Goal: Information Seeking & Learning: Learn about a topic

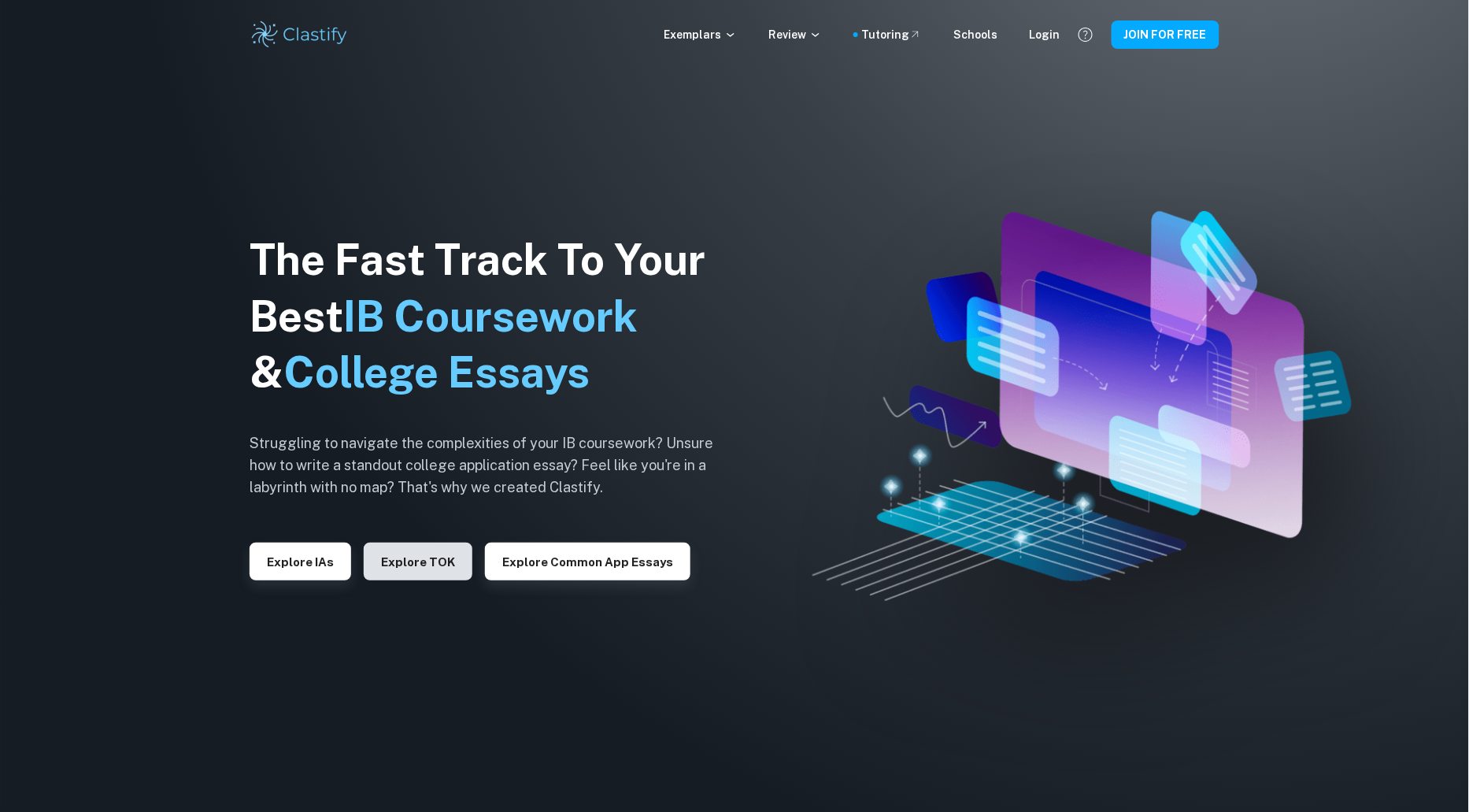
click at [403, 557] on button "Explore TOK" at bounding box center [418, 561] width 109 height 38
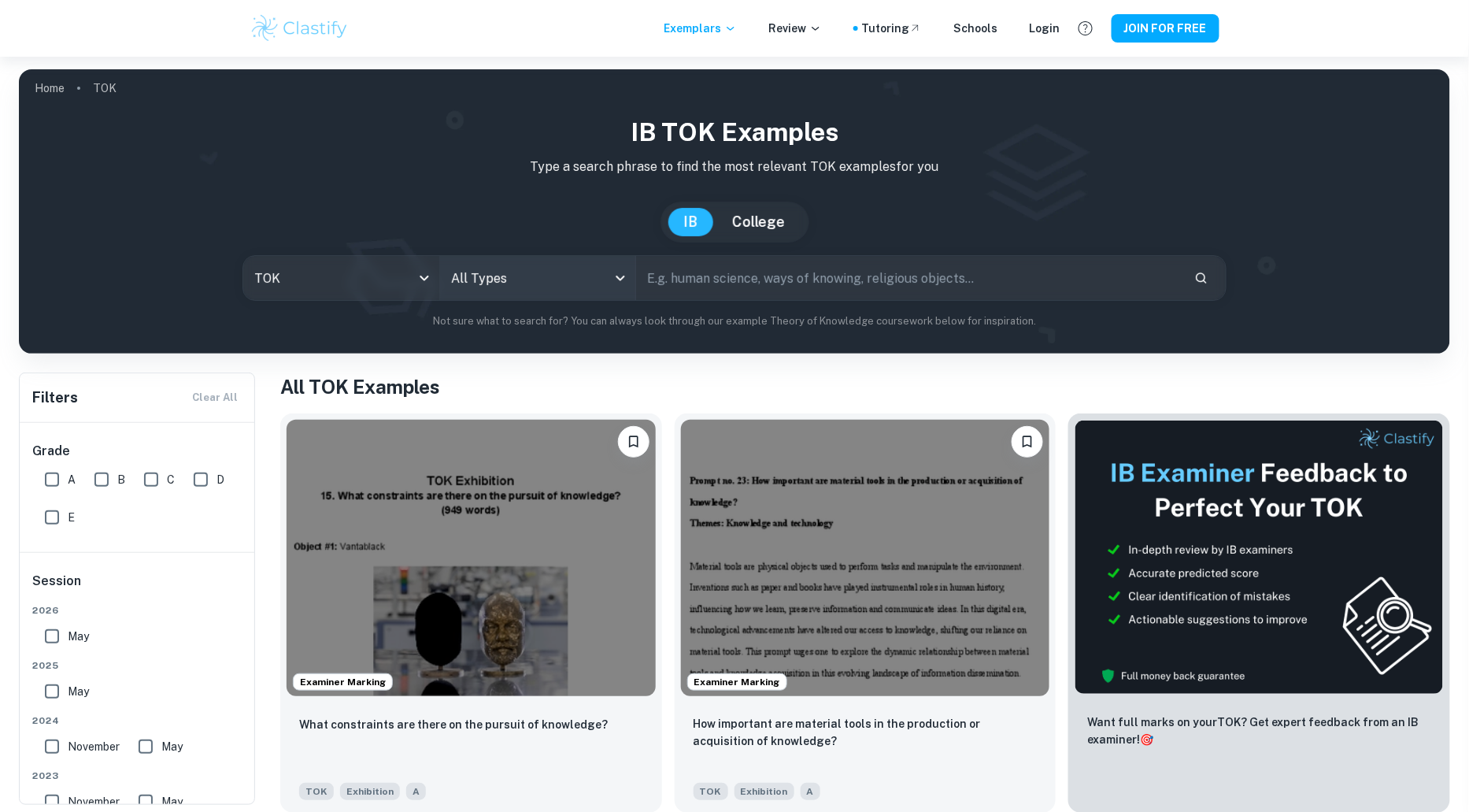
click at [559, 281] on body "We value your privacy We use cookies to enhance your browsing experience, serve…" at bounding box center [734, 463] width 1469 height 812
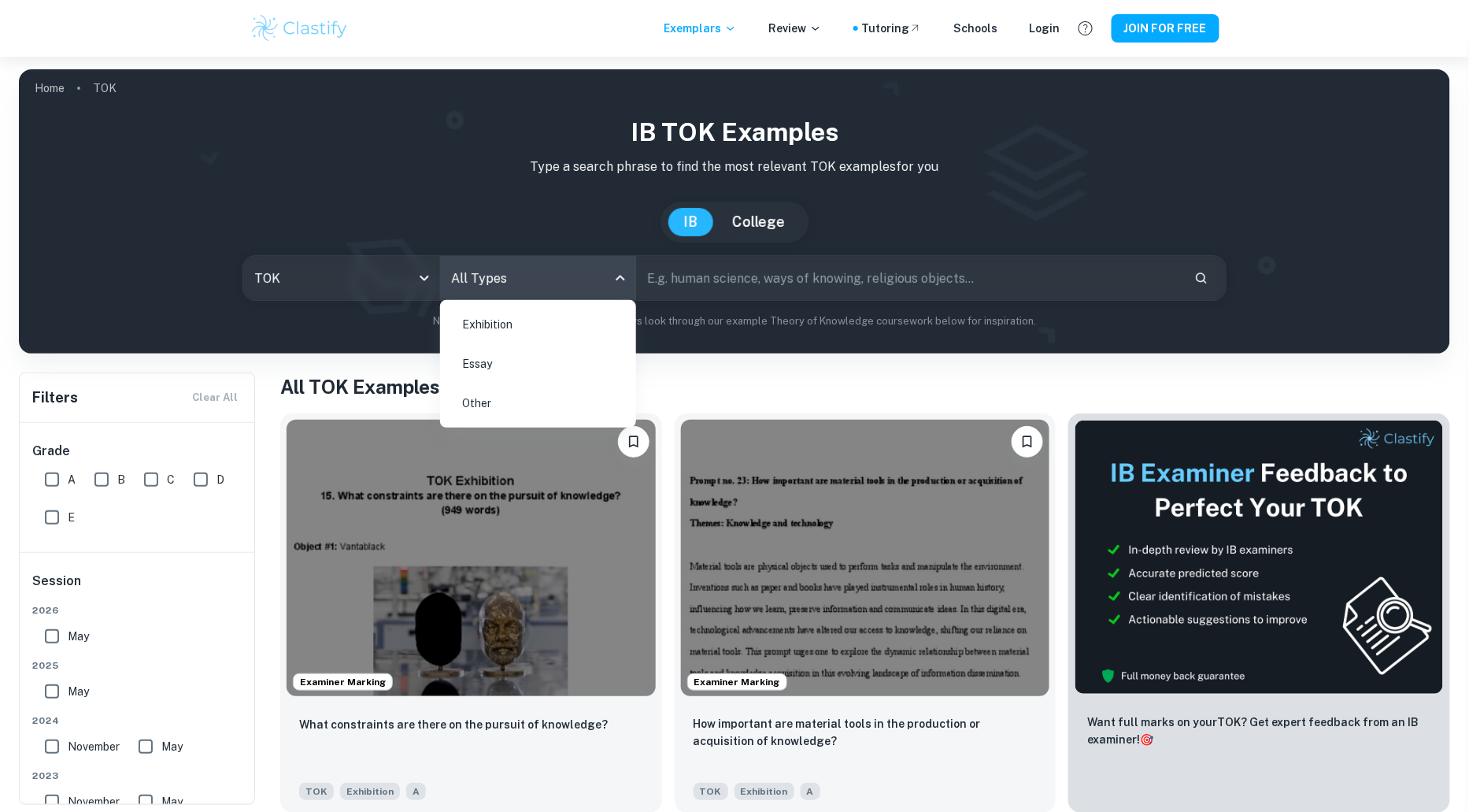
click at [536, 325] on li "Exhibition" at bounding box center [537, 324] width 184 height 36
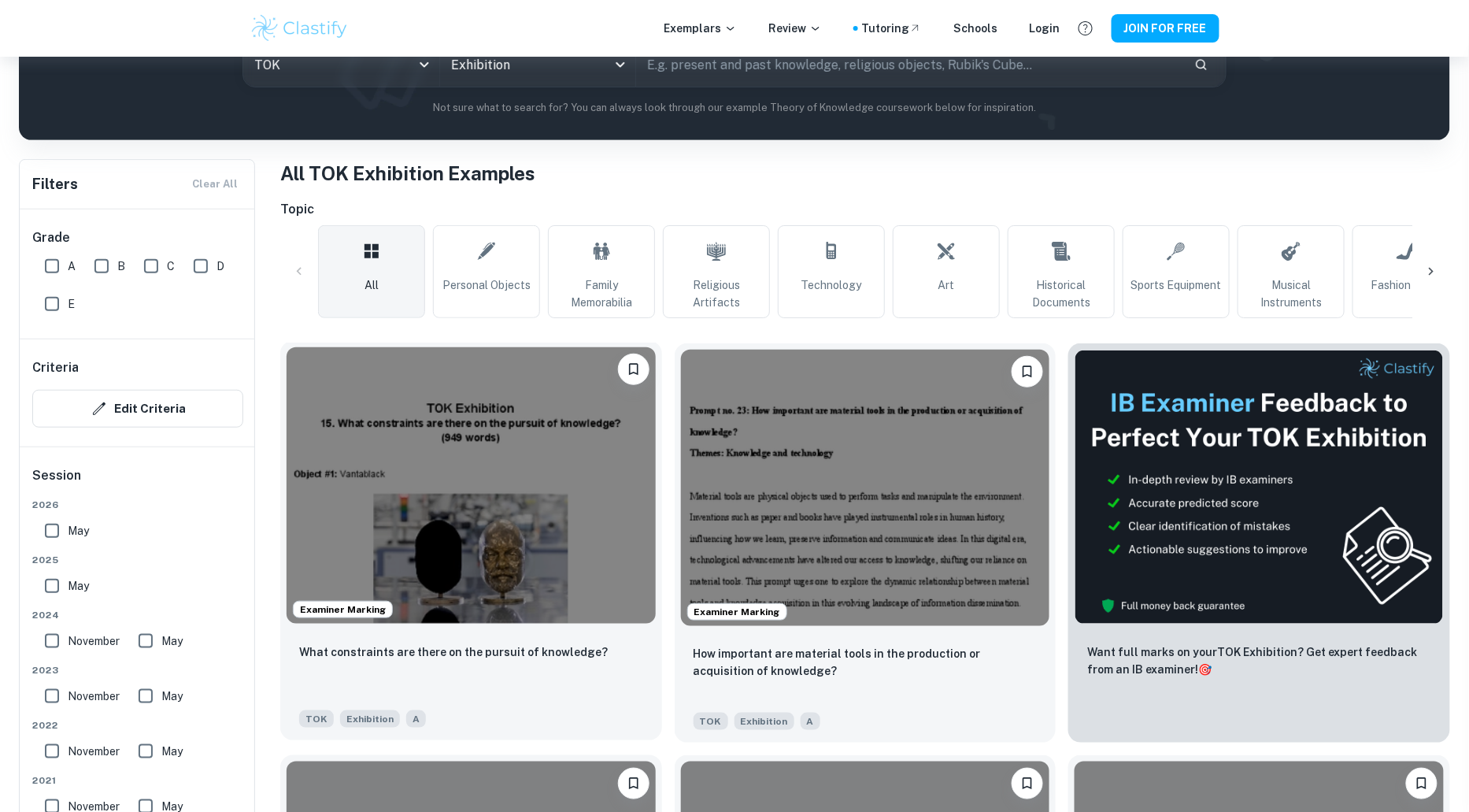
scroll to position [293, 0]
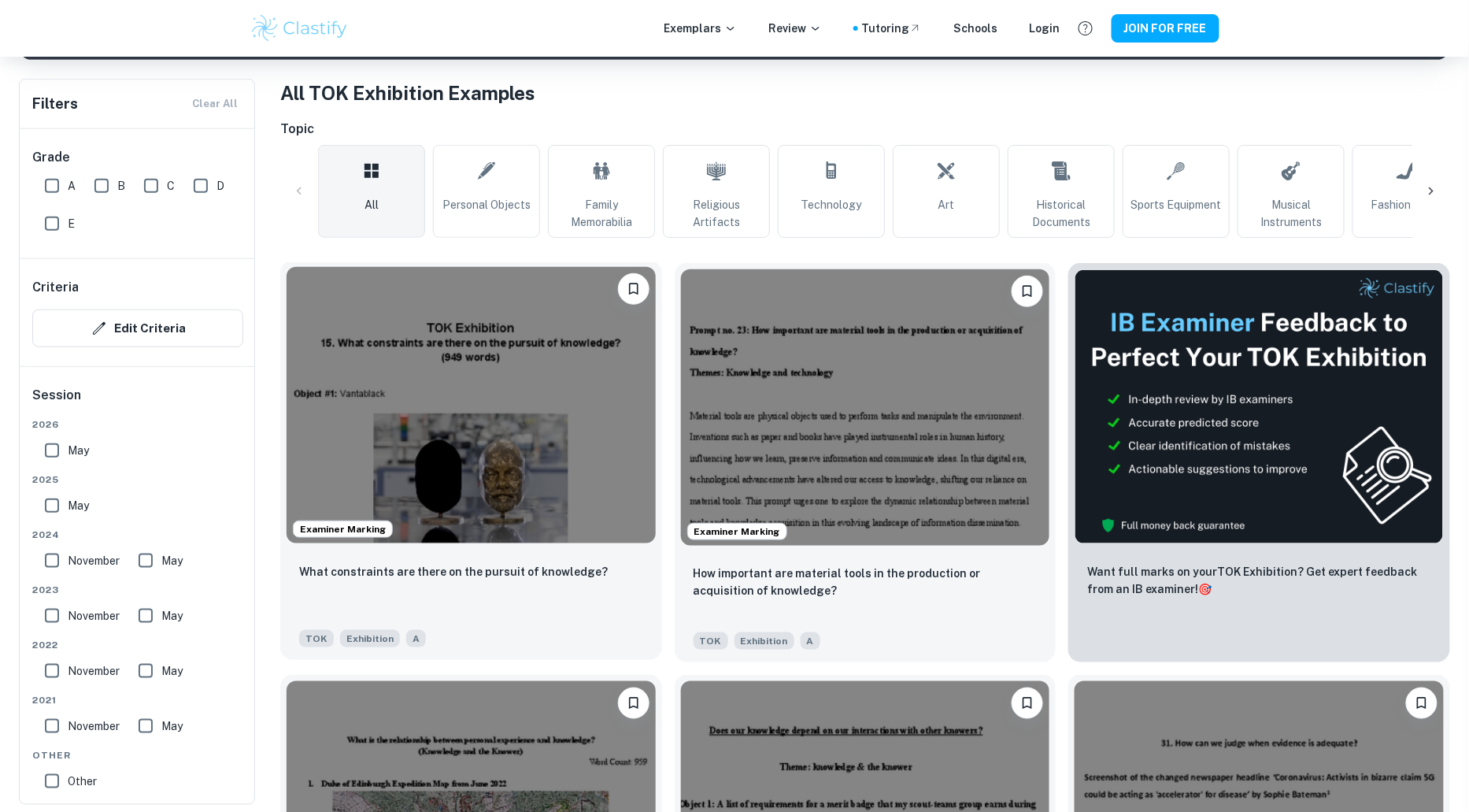
click at [379, 360] on img at bounding box center [471, 405] width 369 height 277
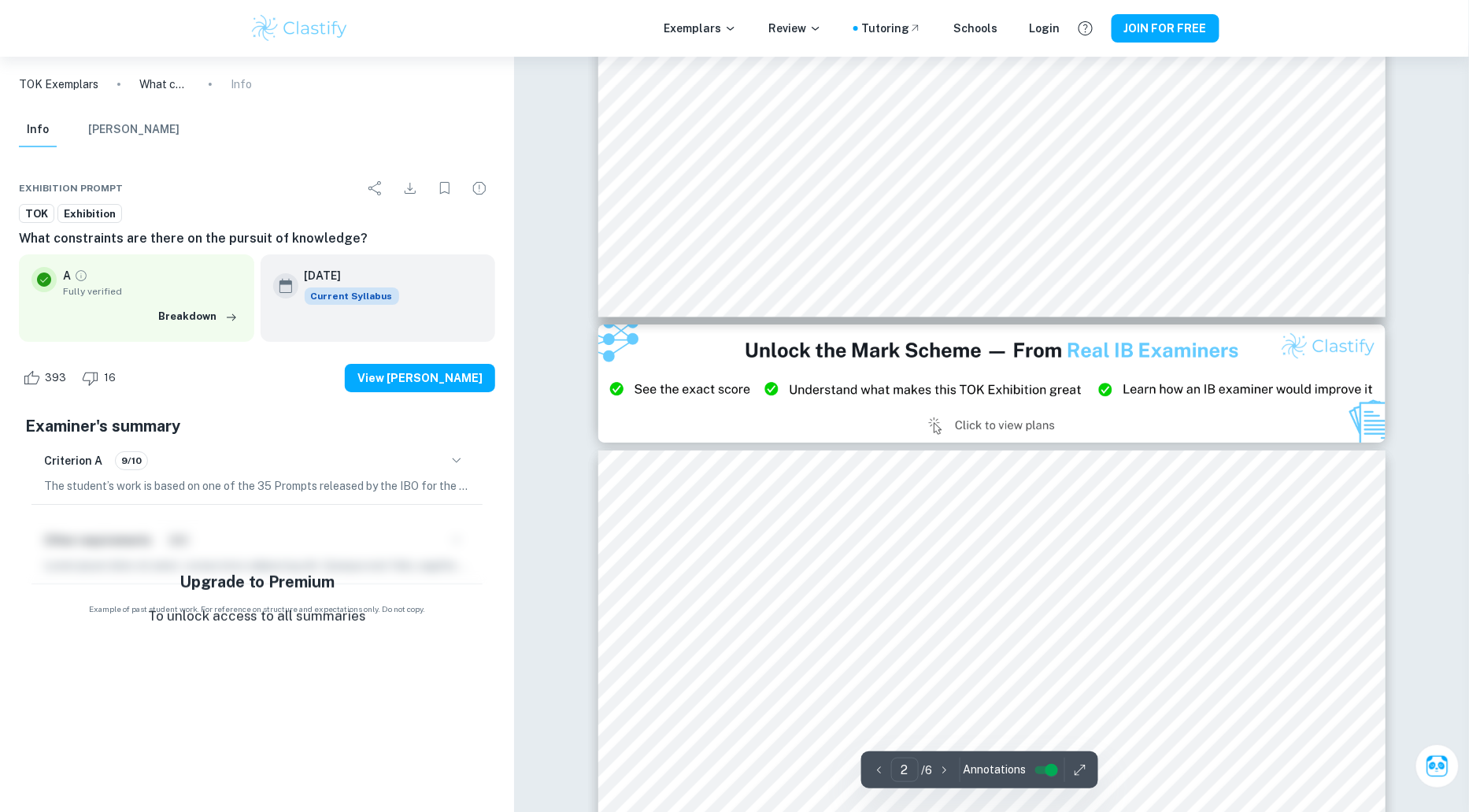
type input "3"
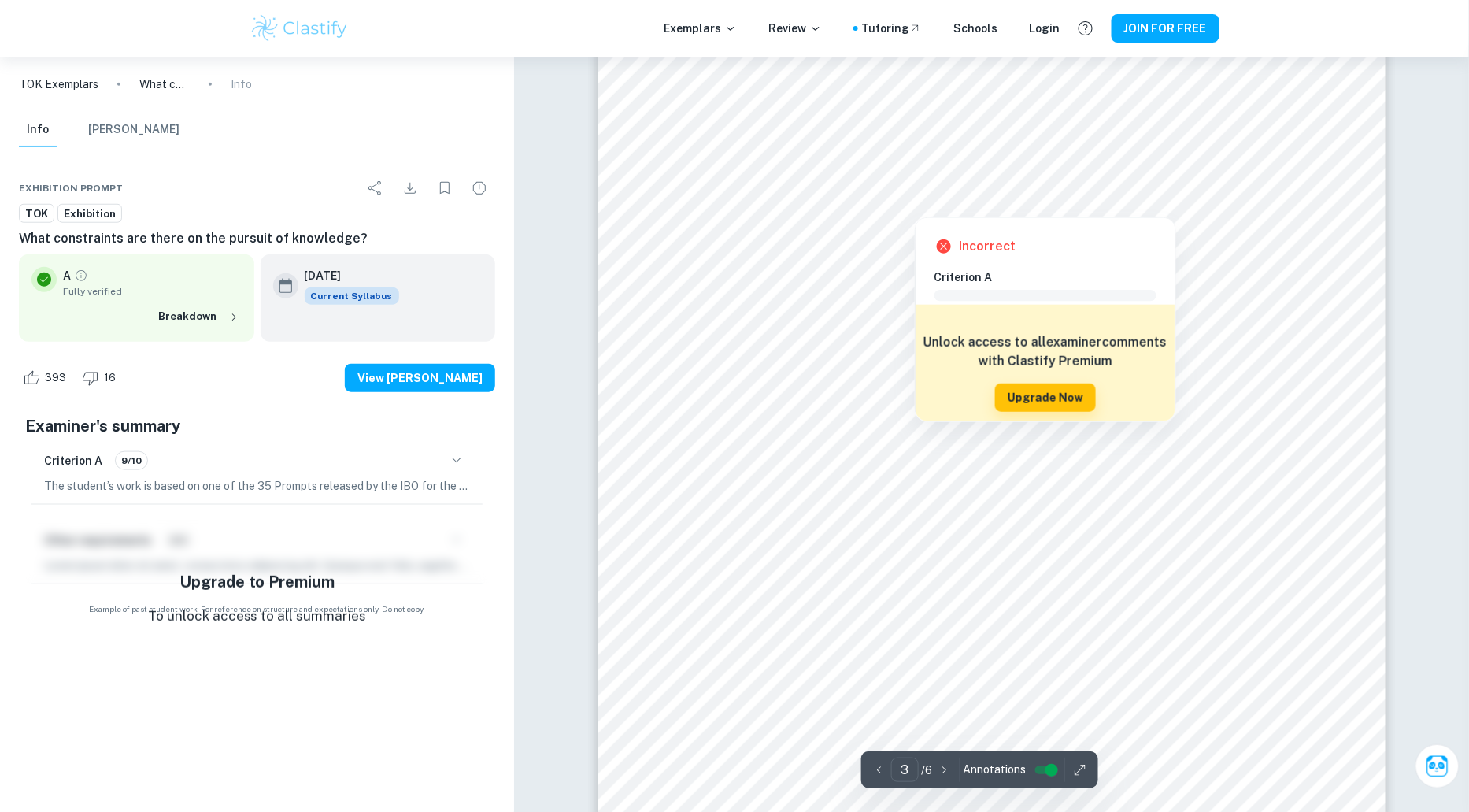
click at [1012, 181] on div at bounding box center [992, 185] width 509 height 20
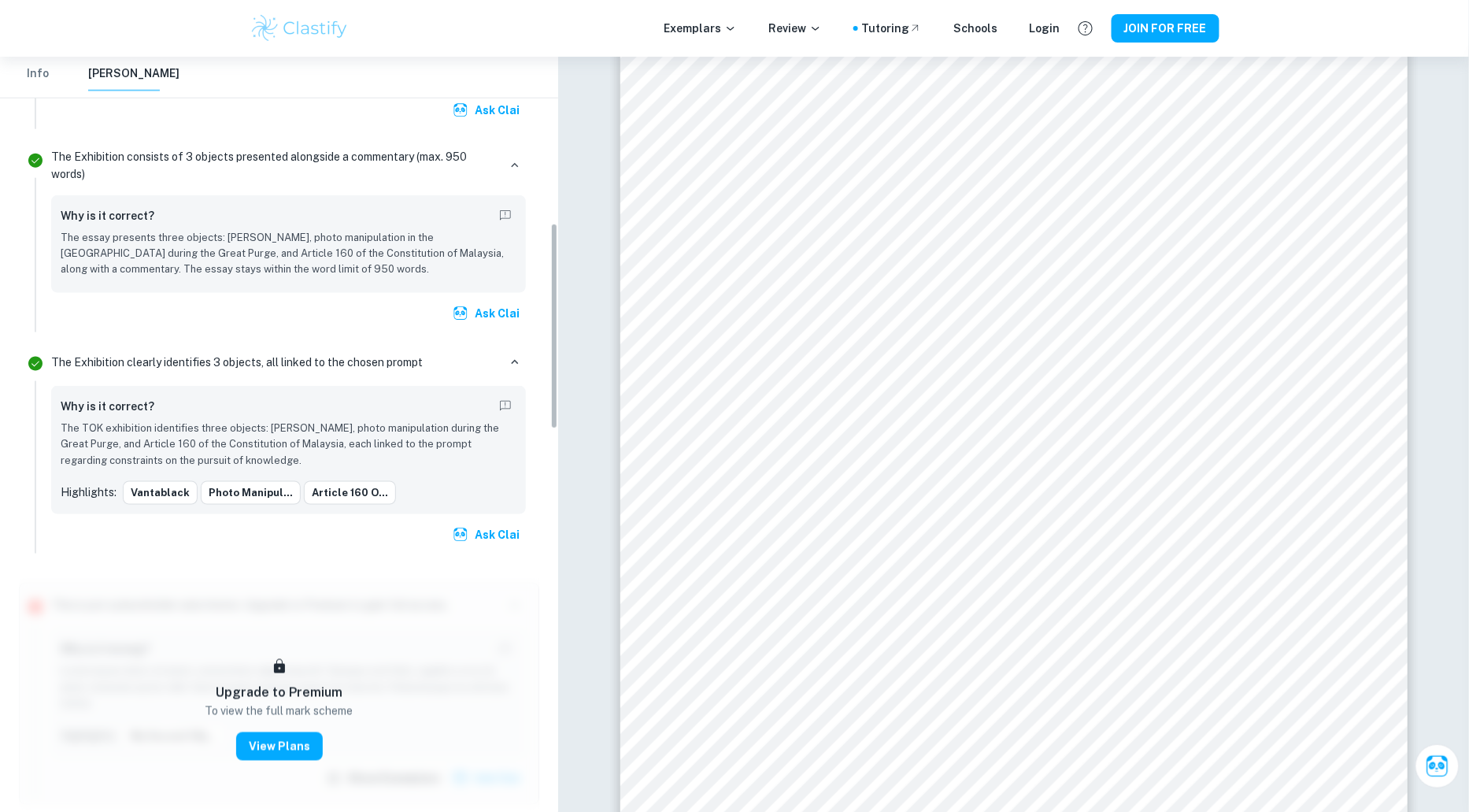
scroll to position [607, 0]
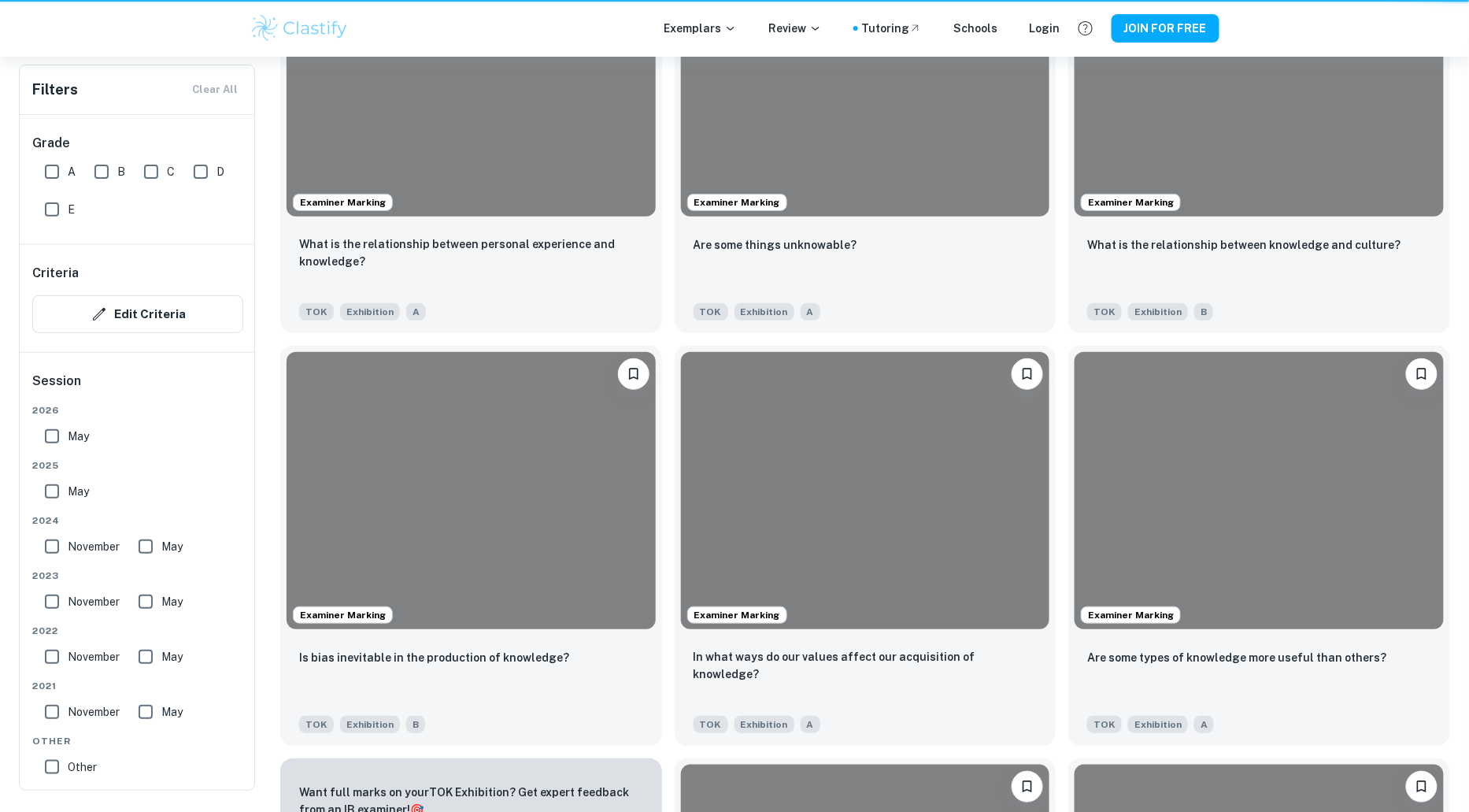
scroll to position [293, 0]
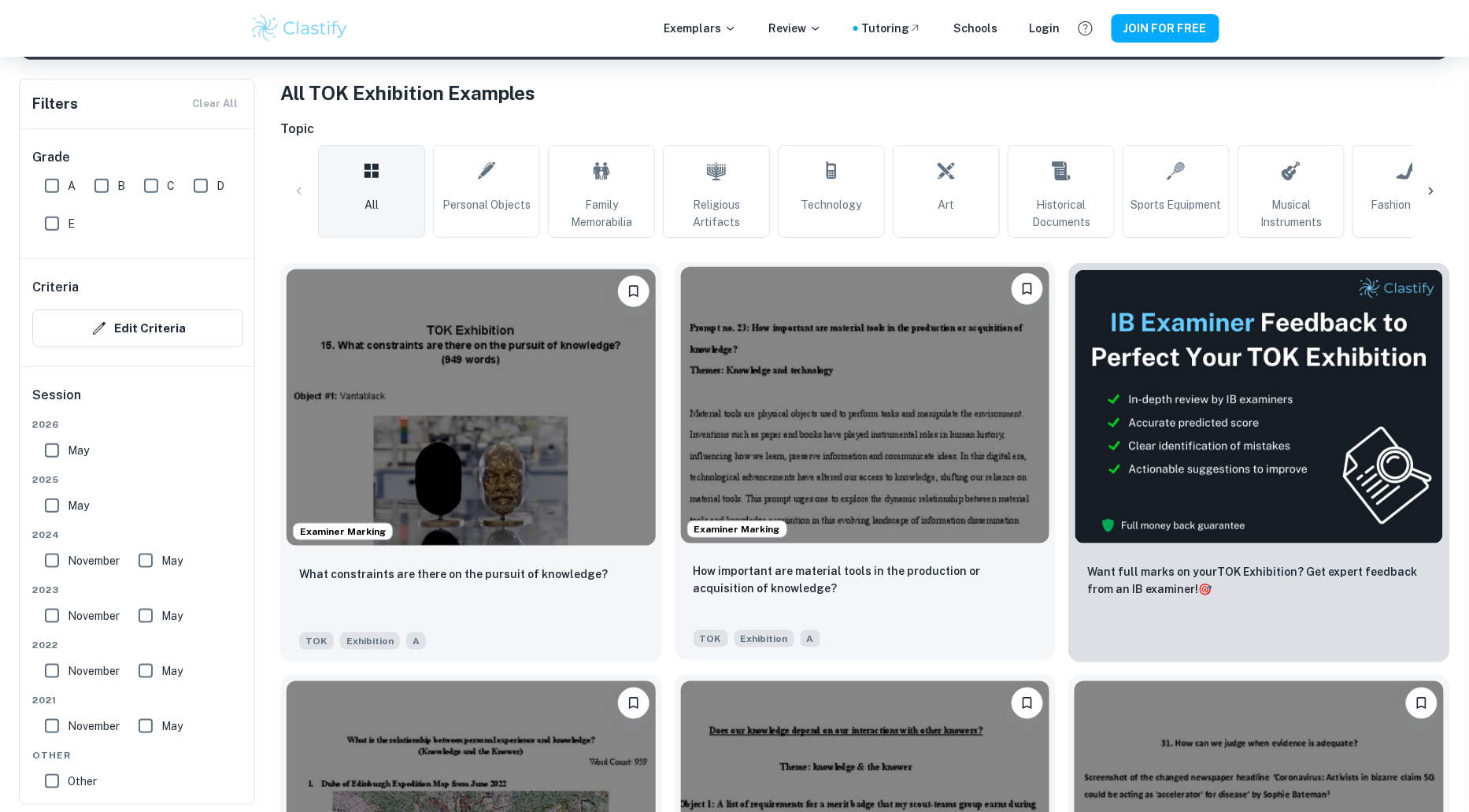
click at [734, 385] on img at bounding box center [865, 405] width 369 height 277
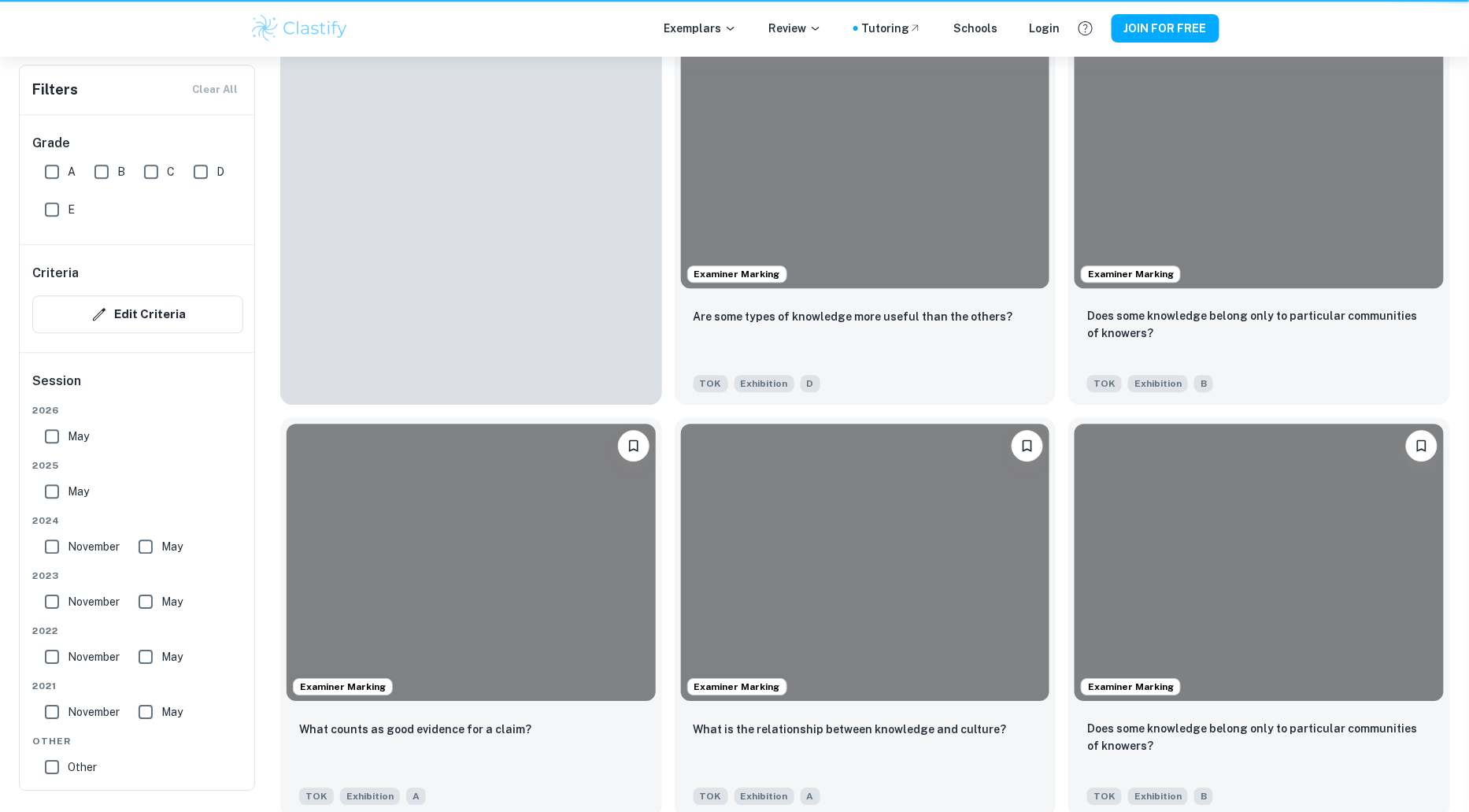
scroll to position [293, 0]
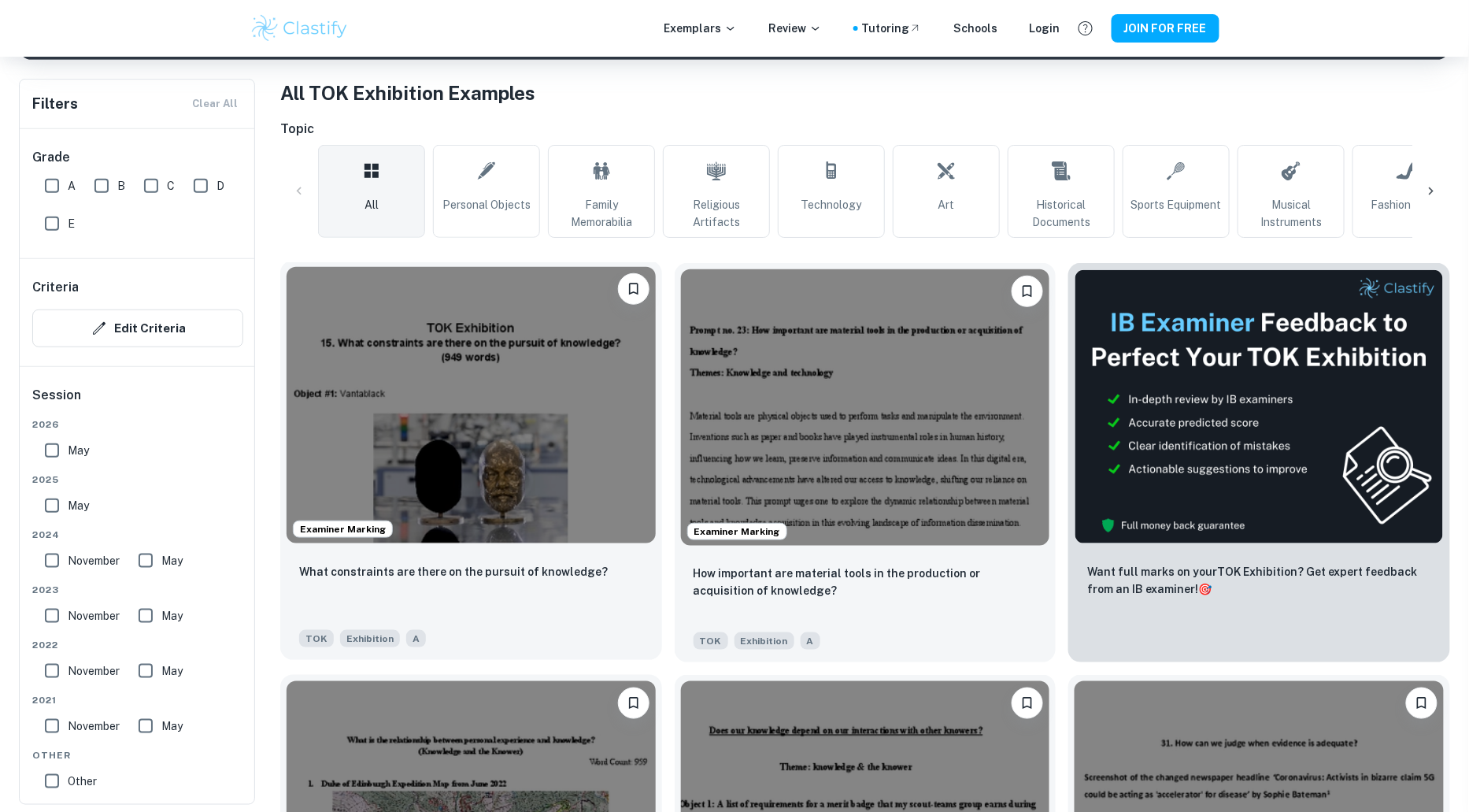
click at [383, 398] on img at bounding box center [471, 405] width 369 height 277
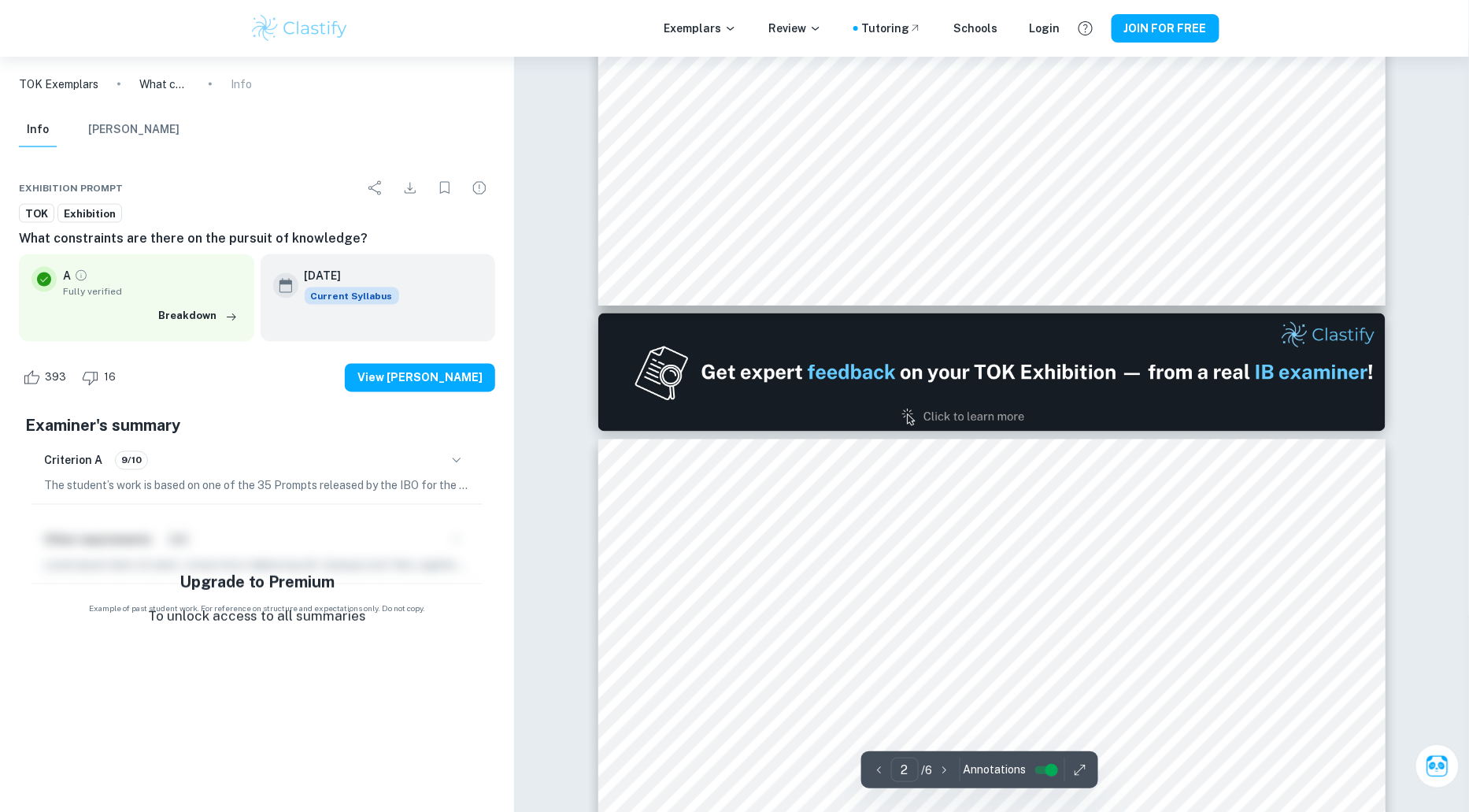
type input "1"
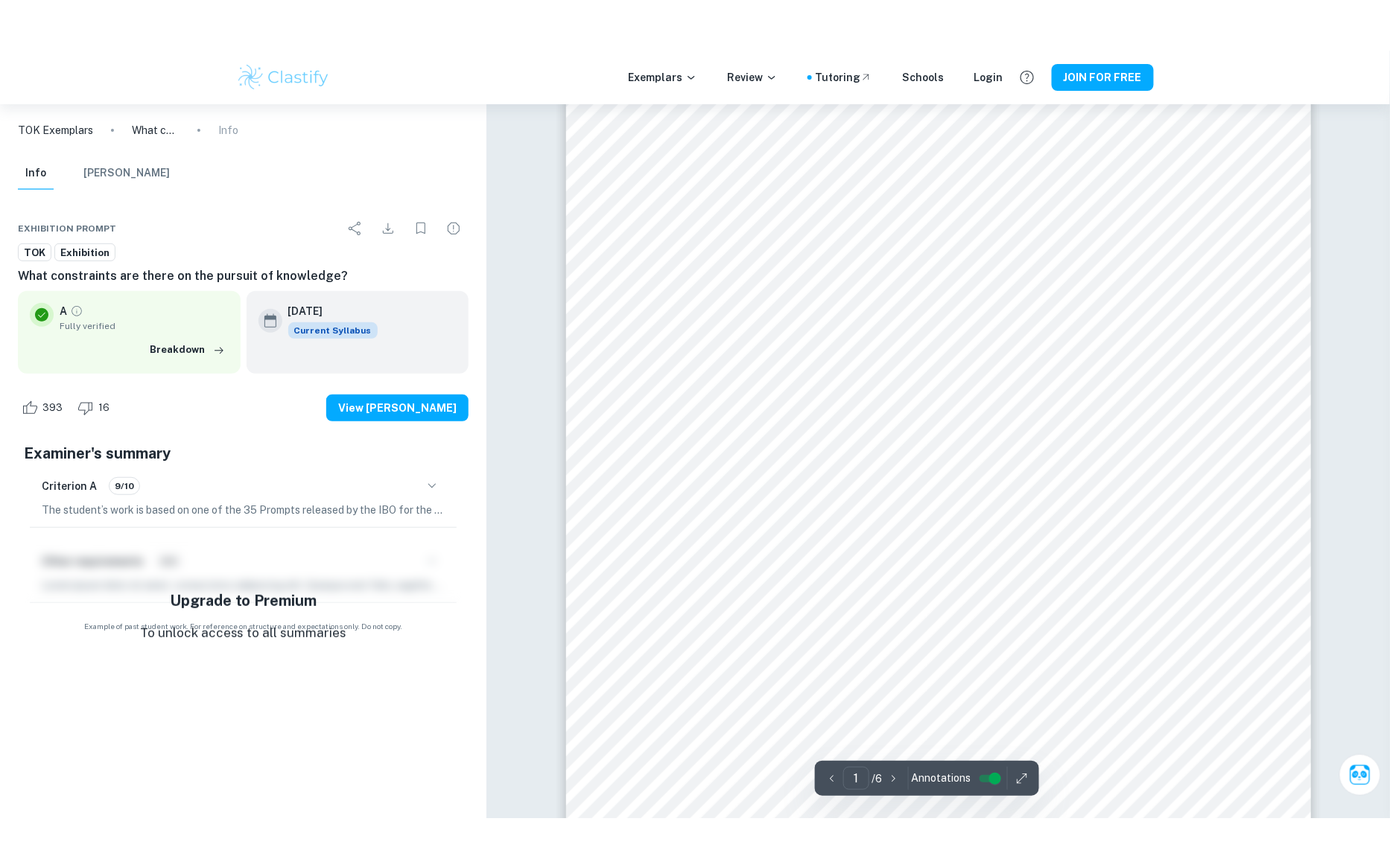
scroll to position [163, 0]
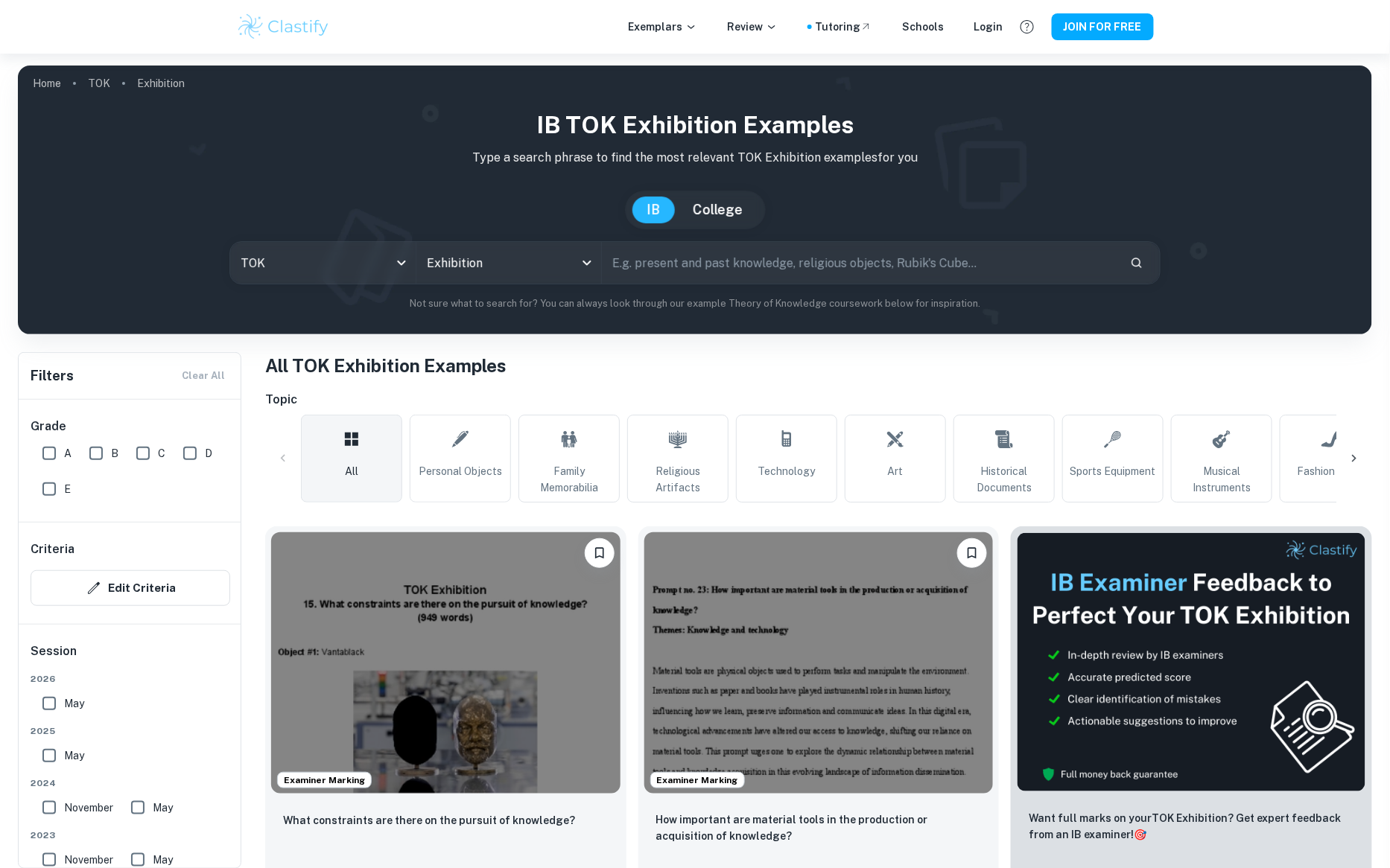
scroll to position [8, 0]
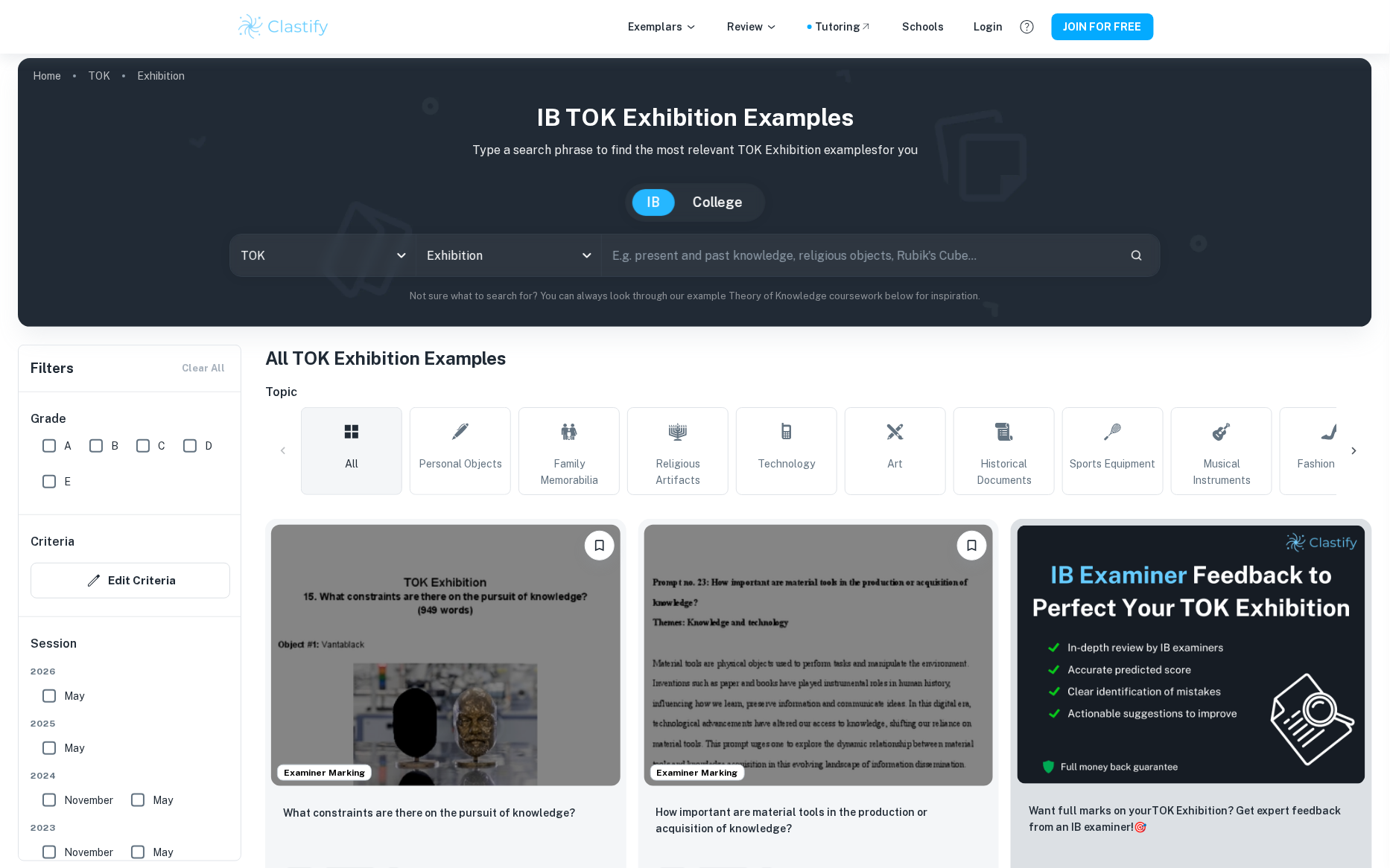
click at [728, 255] on input "text" at bounding box center [859, 256] width 516 height 42
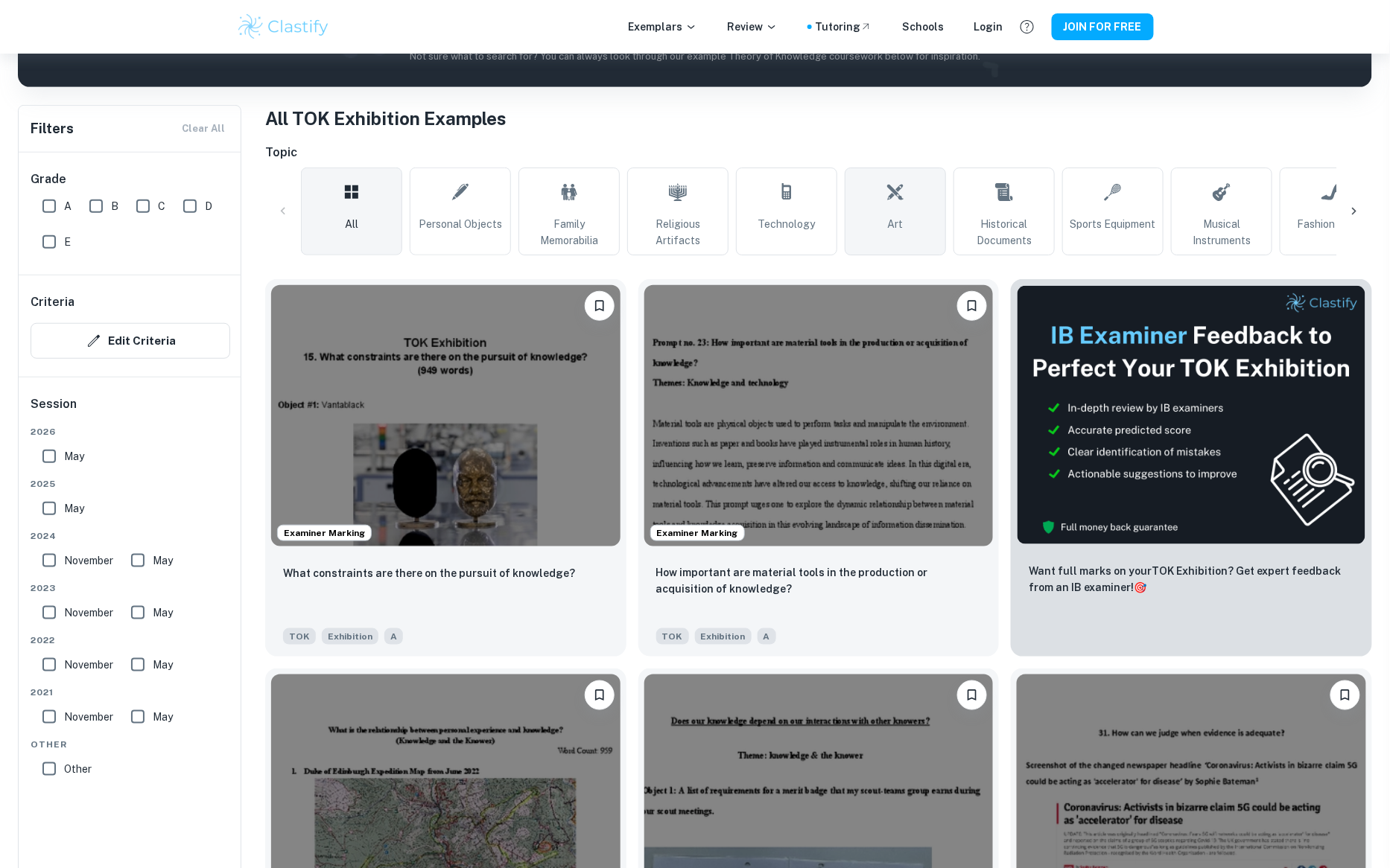
scroll to position [310, 0]
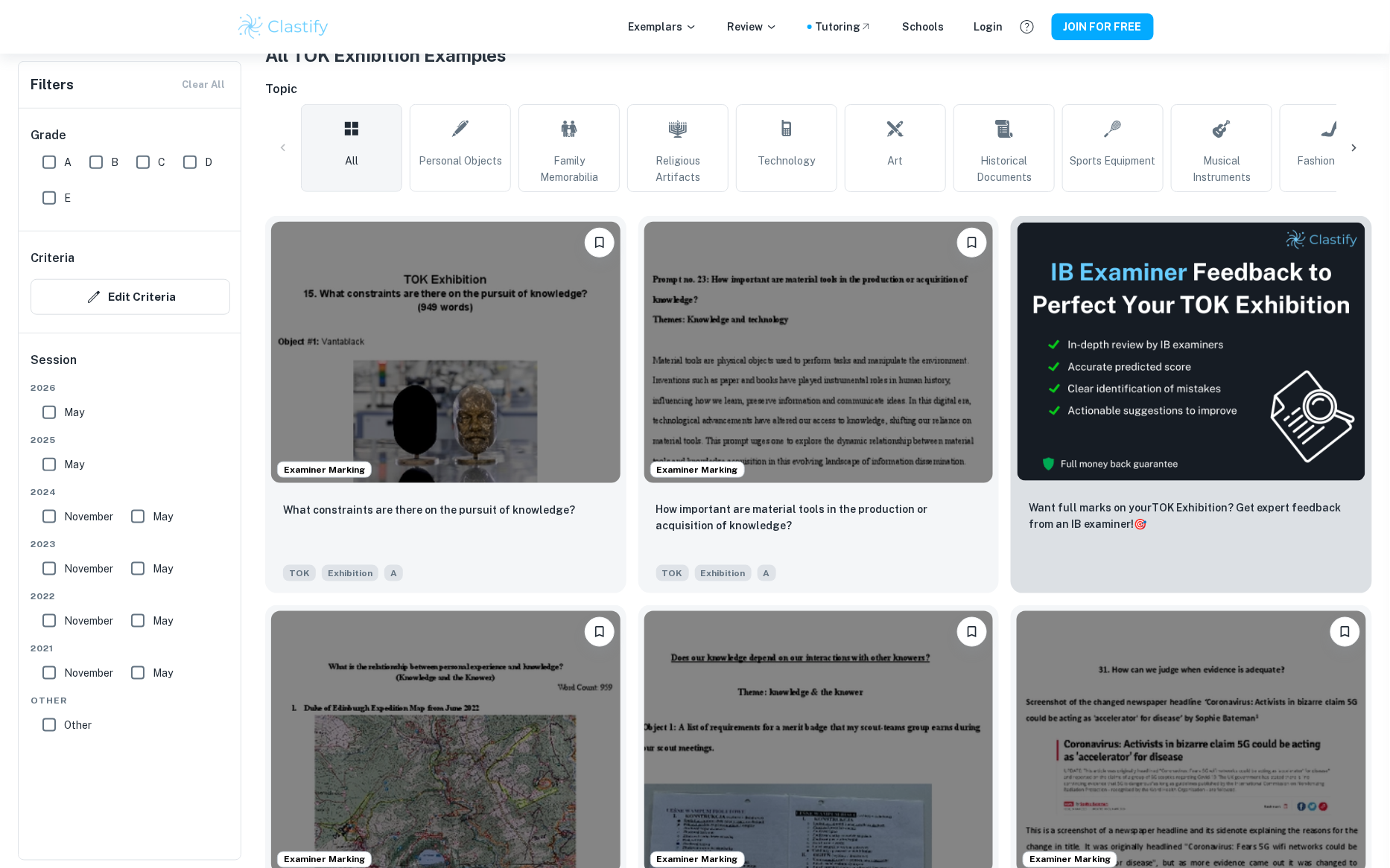
click at [1353, 148] on icon at bounding box center [1354, 148] width 15 height 15
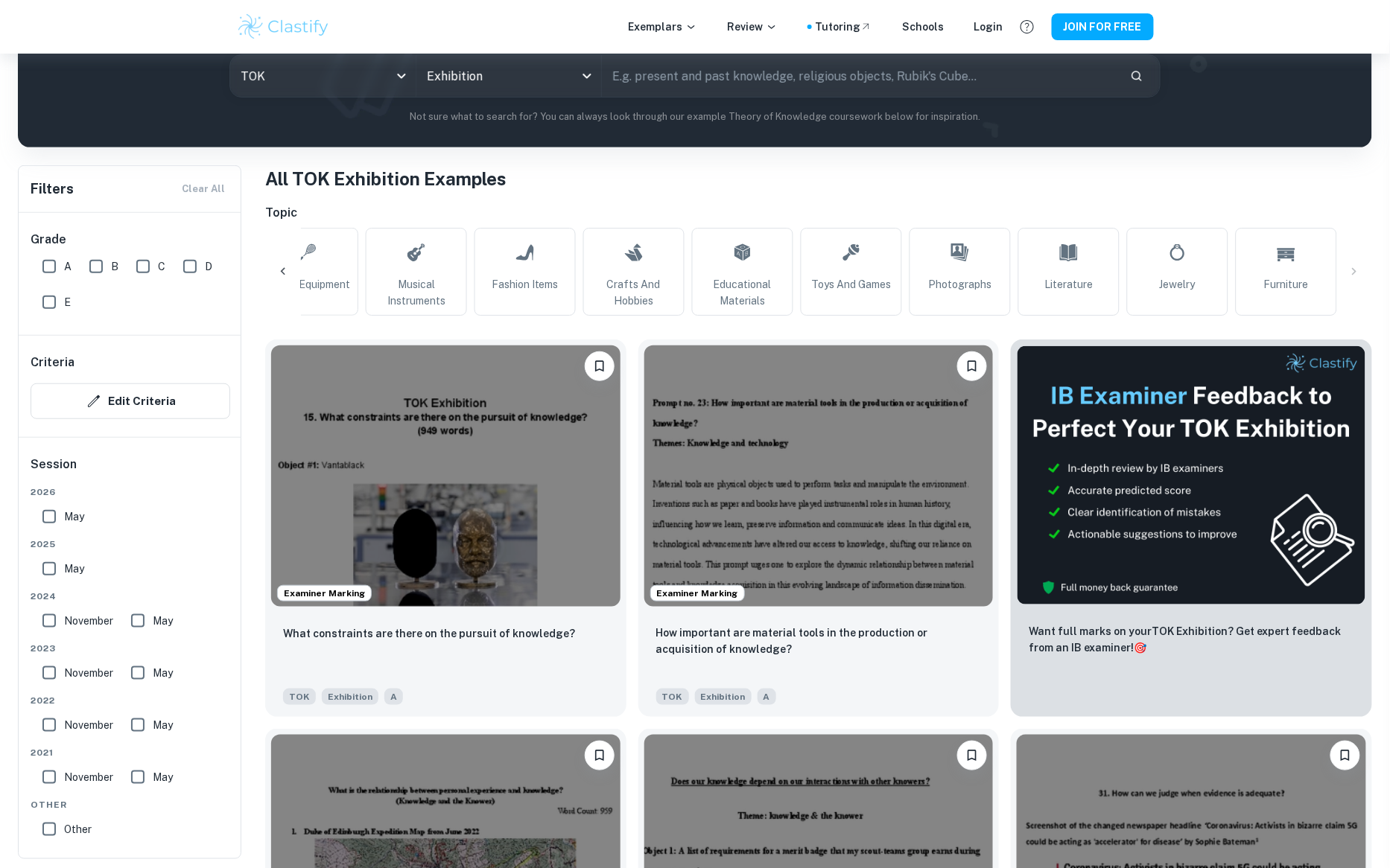
scroll to position [184, 0]
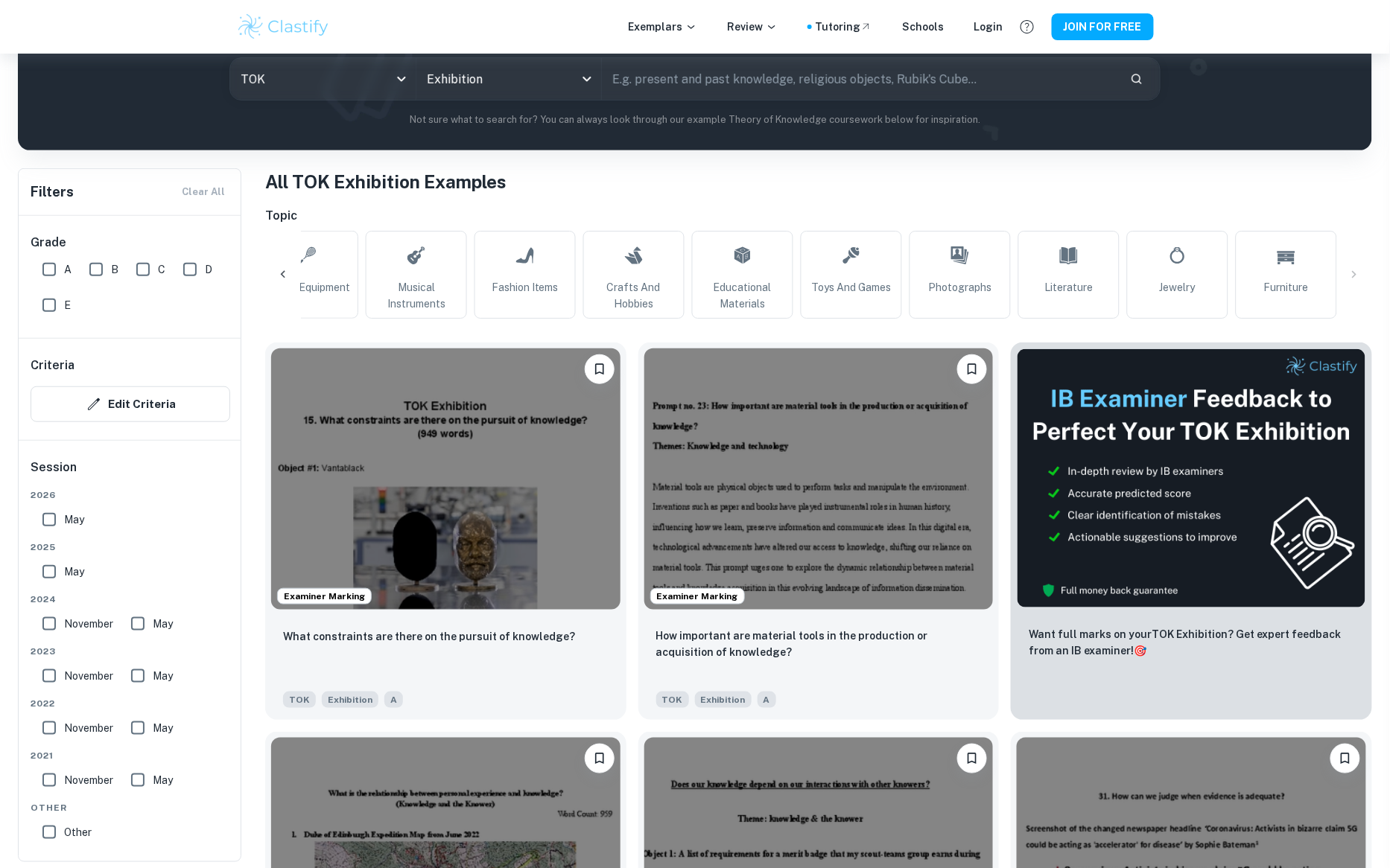
click at [841, 85] on input "text" at bounding box center [859, 79] width 516 height 42
type input "What counts as good evidence"
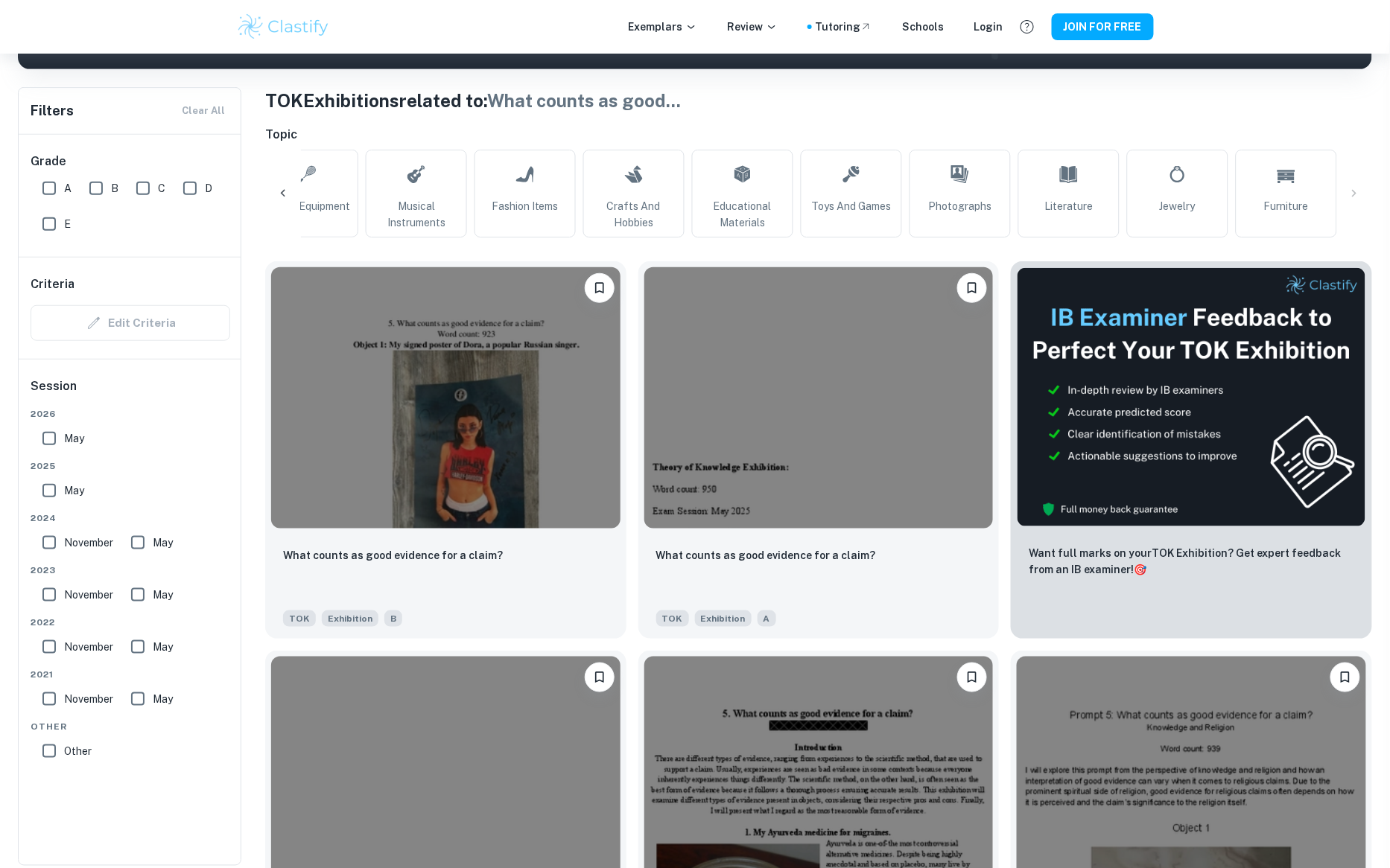
scroll to position [269, 0]
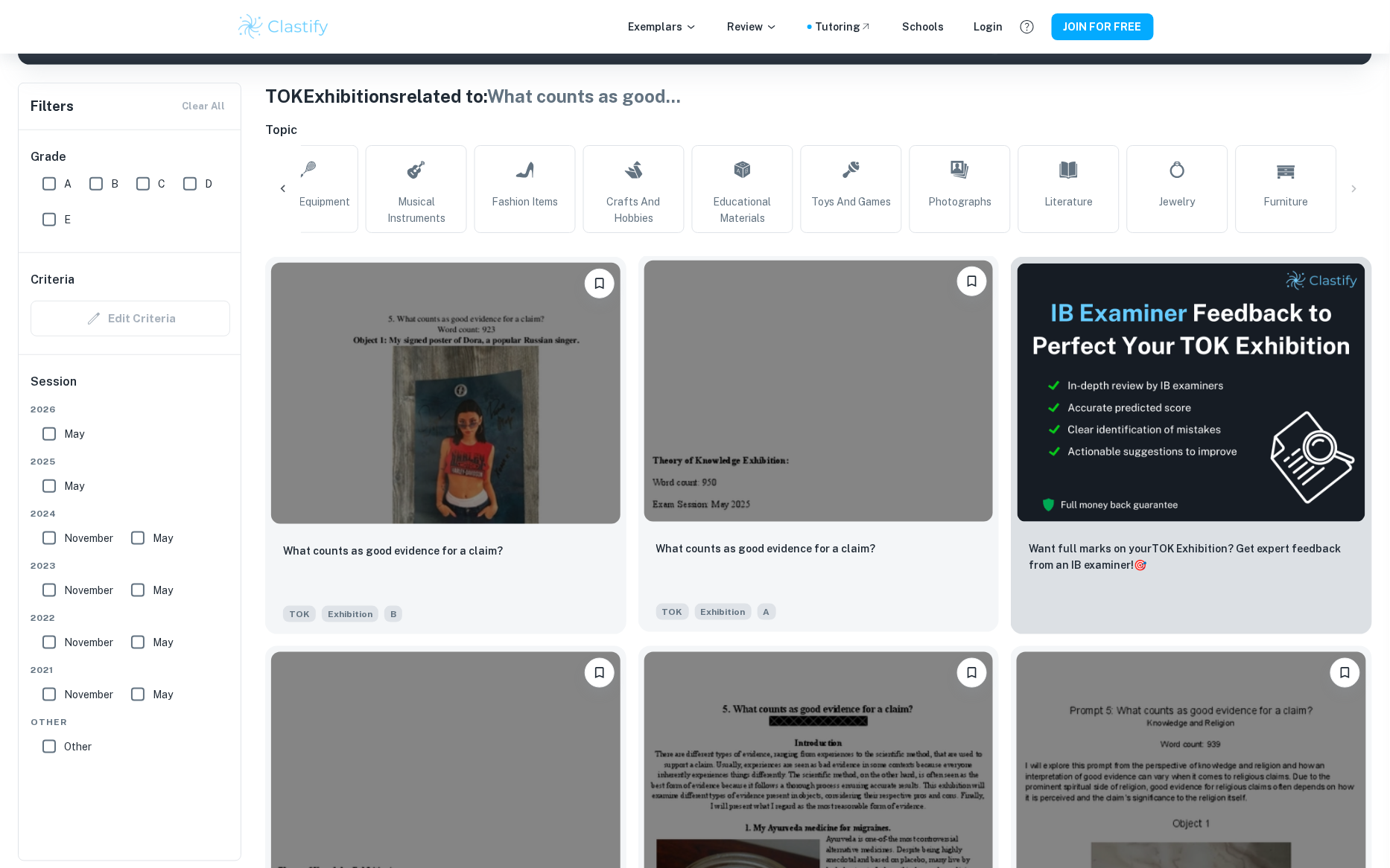
click at [778, 448] on img at bounding box center [819, 392] width 349 height 262
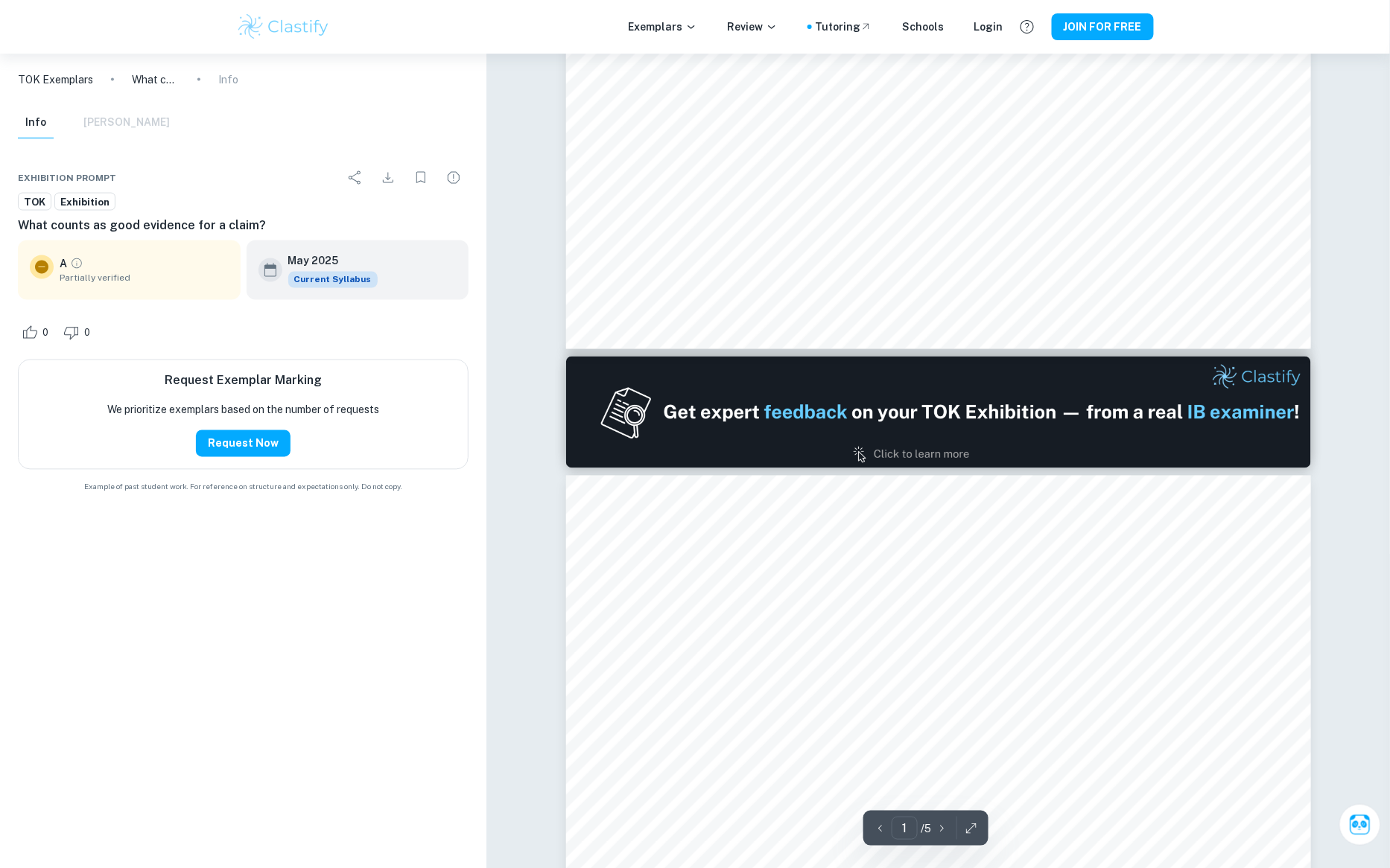
type input "2"
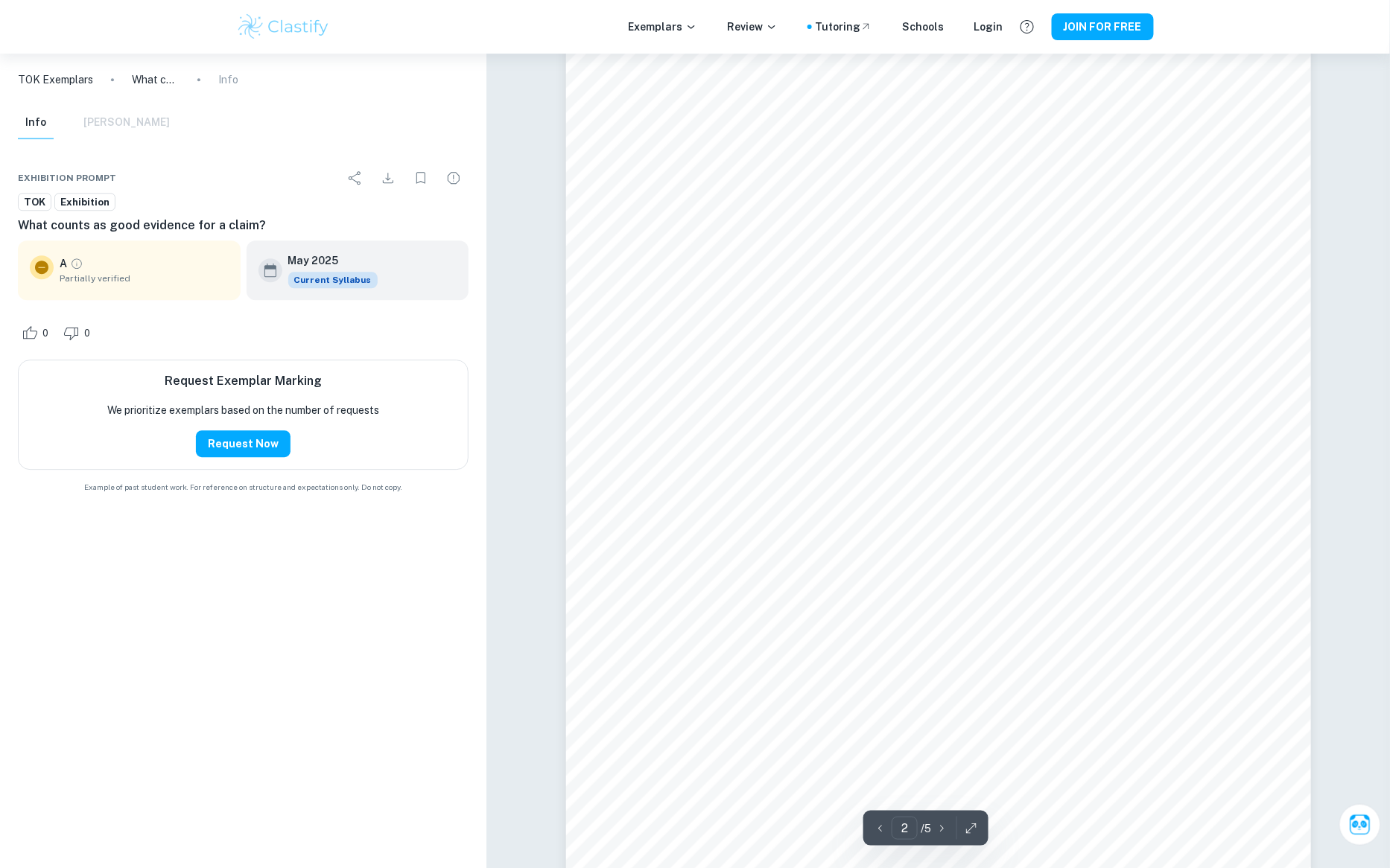
scroll to position [1322, 0]
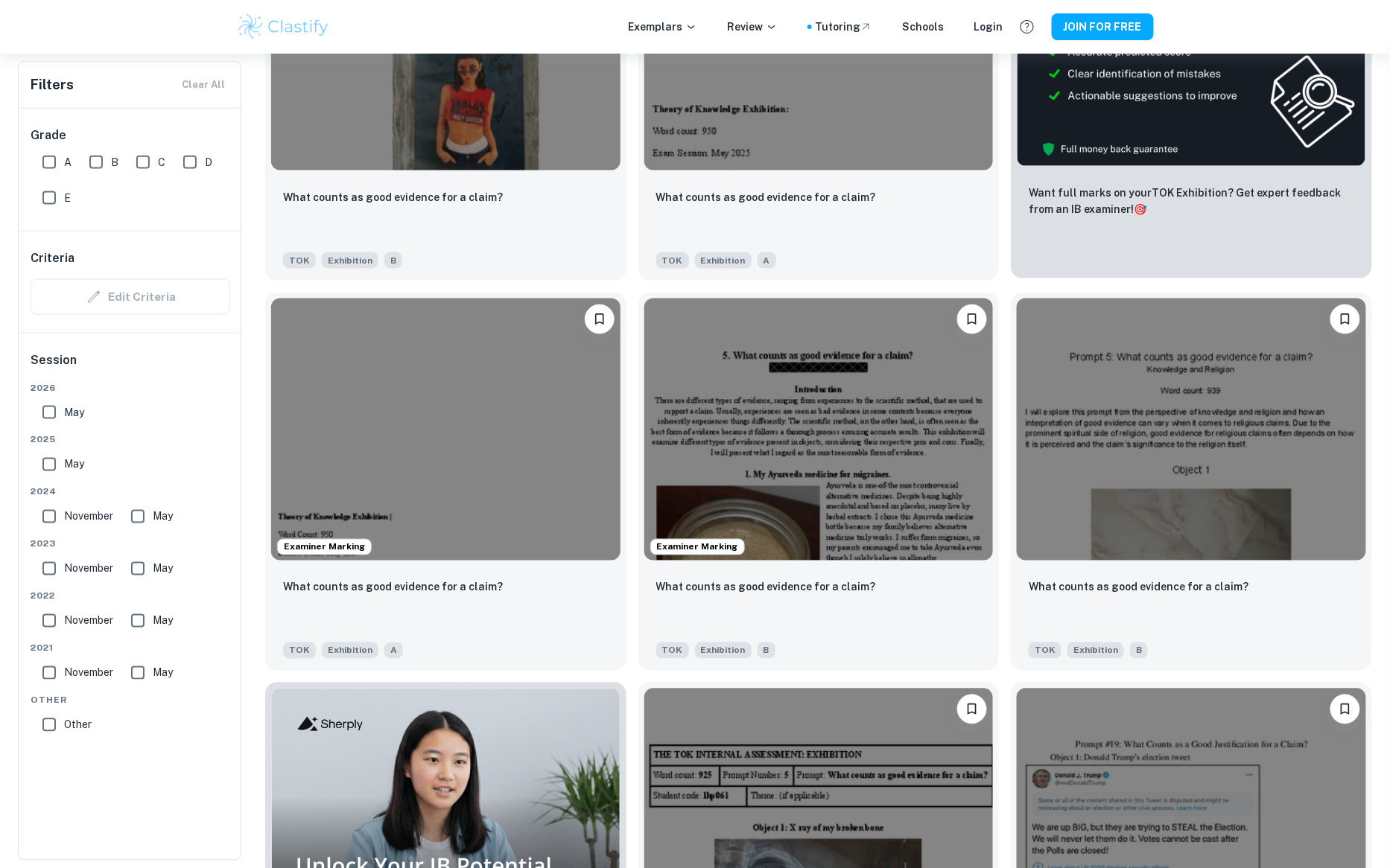
scroll to position [626, 0]
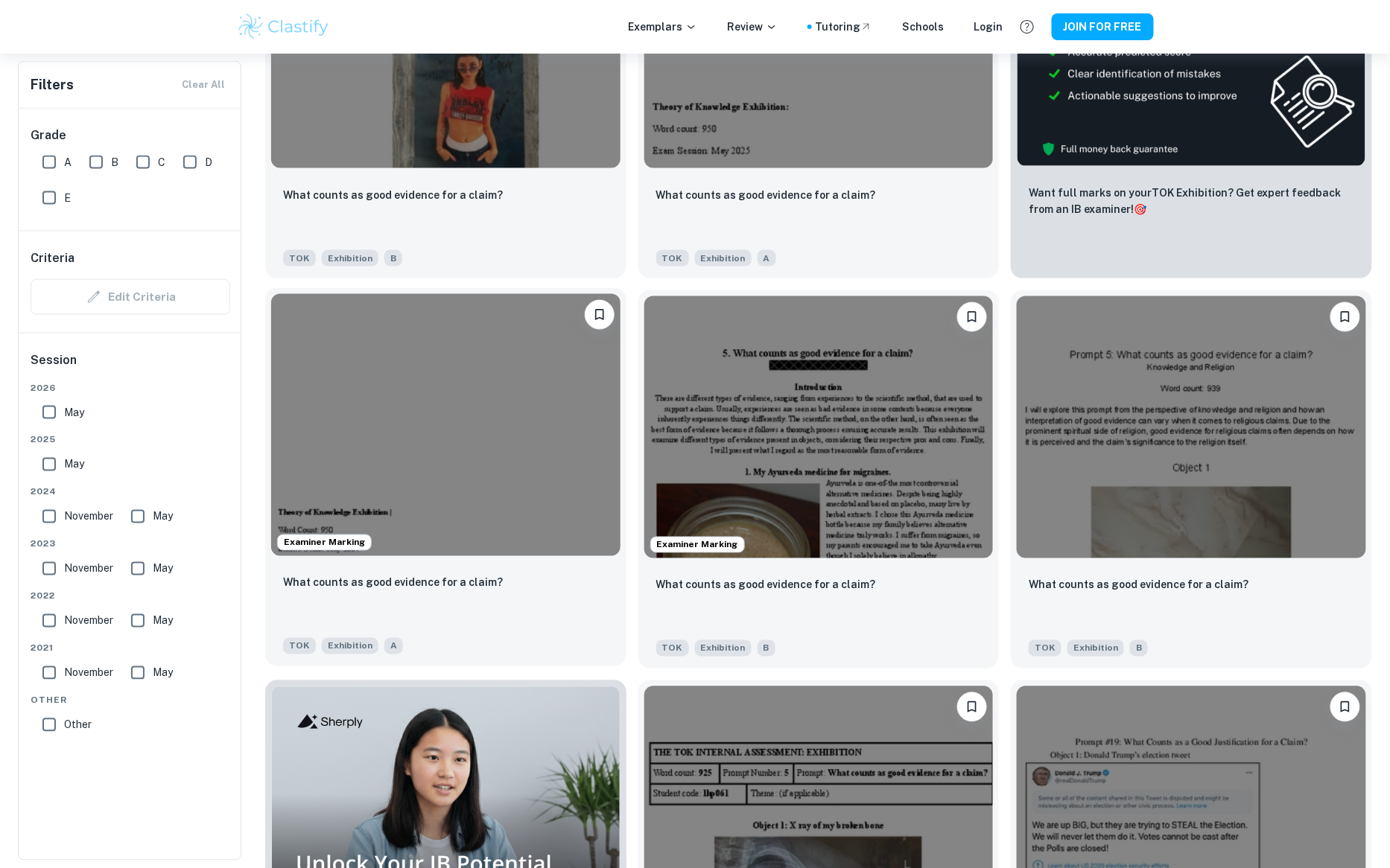
click at [396, 372] on img at bounding box center [445, 425] width 349 height 262
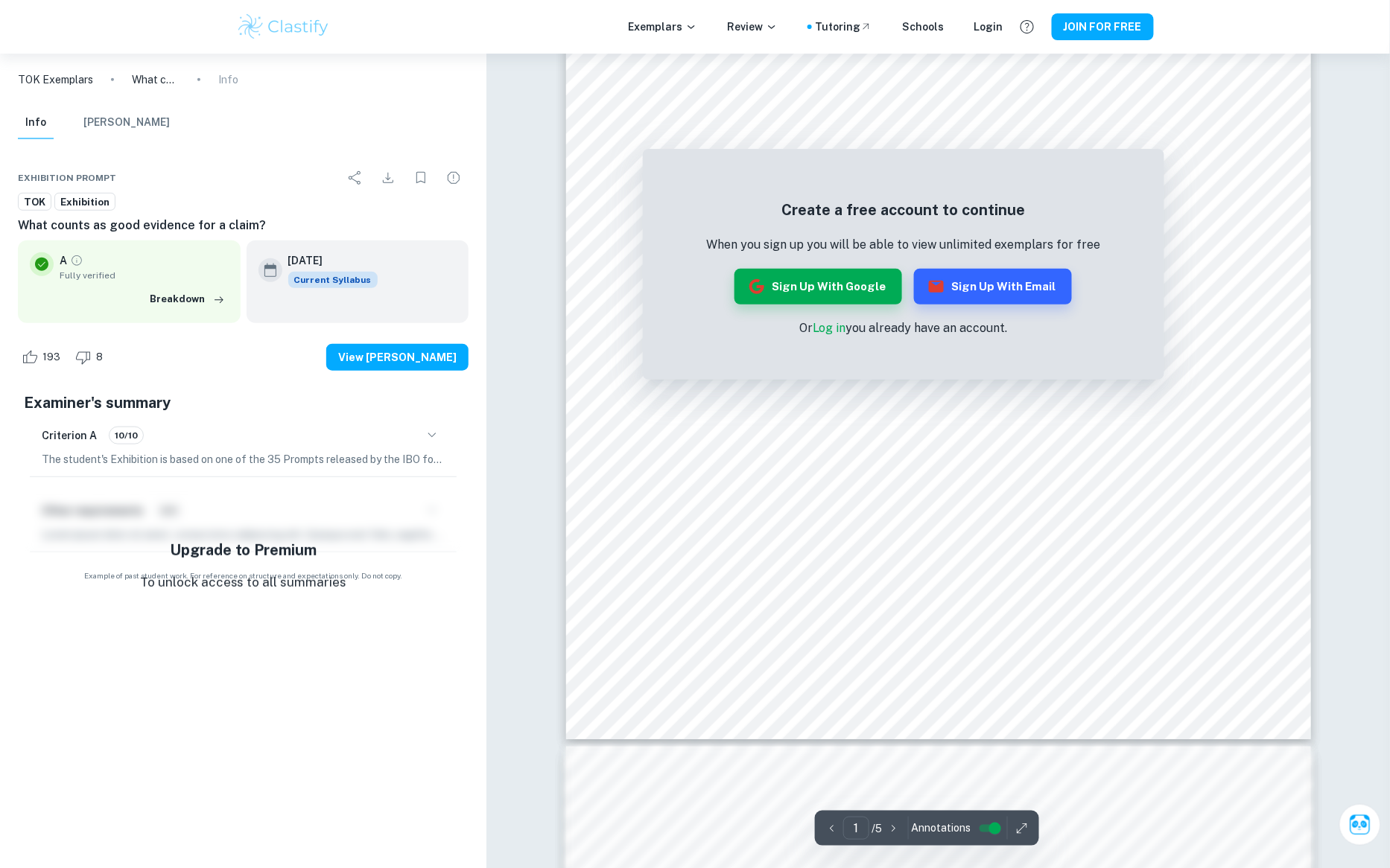
scroll to position [850, 0]
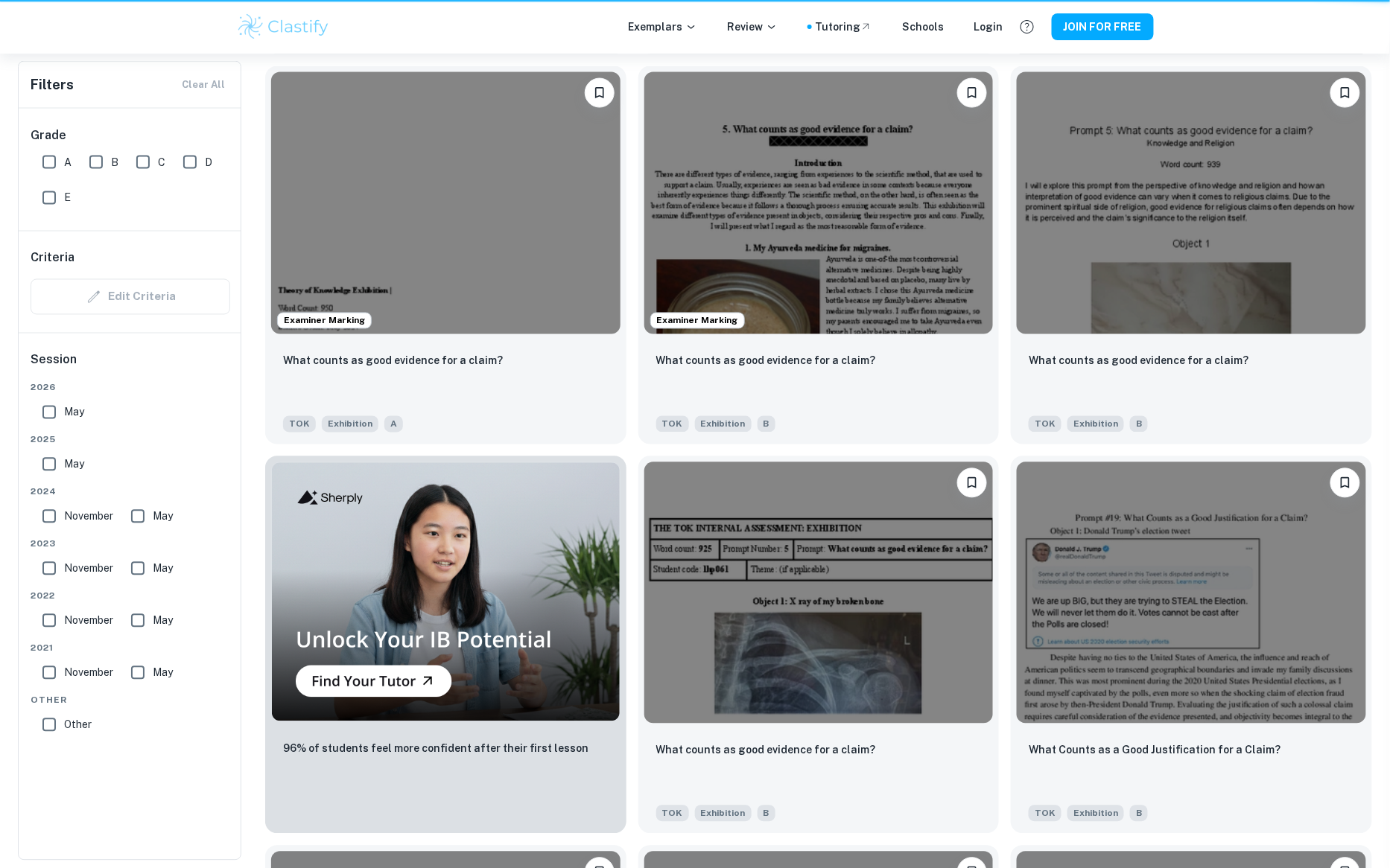
scroll to position [626, 0]
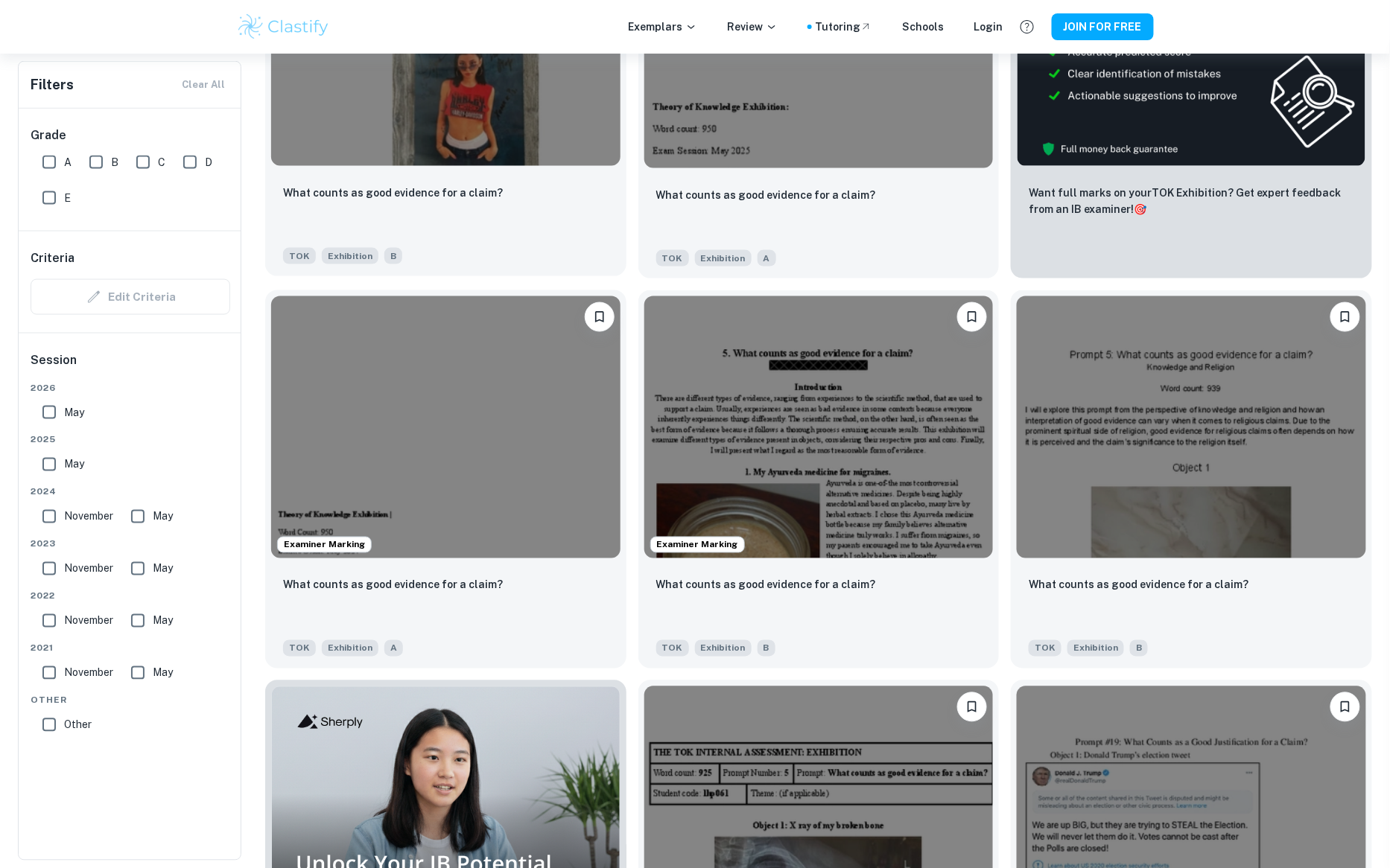
click at [419, 174] on div "What counts as good evidence for a claim? TOK Exhibition B" at bounding box center [445, 224] width 362 height 104
